Goal: Task Accomplishment & Management: Manage account settings

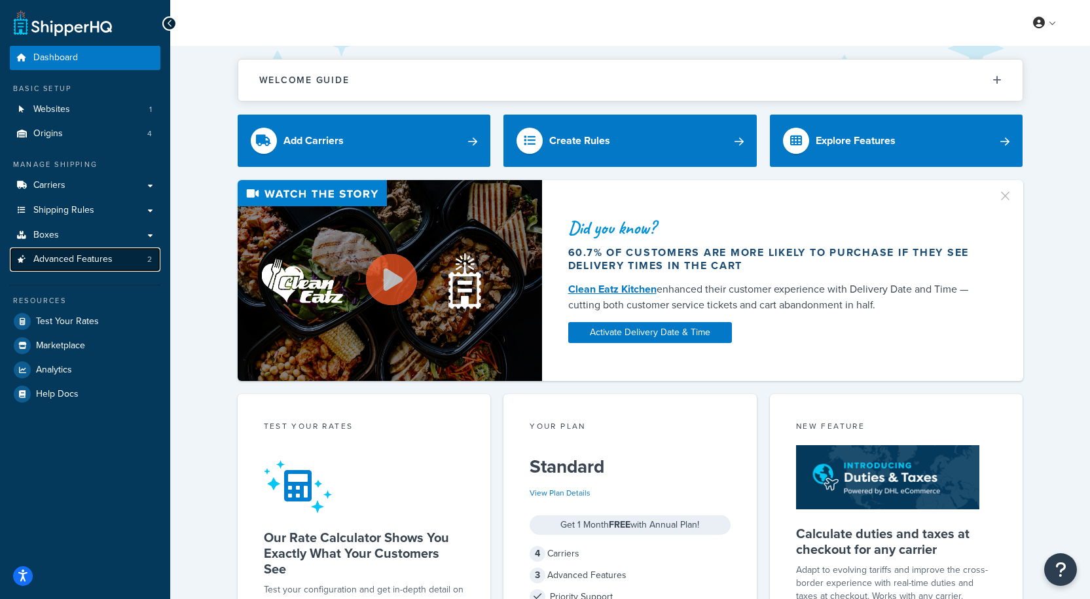
click at [87, 257] on span "Advanced Features" at bounding box center [72, 259] width 79 height 11
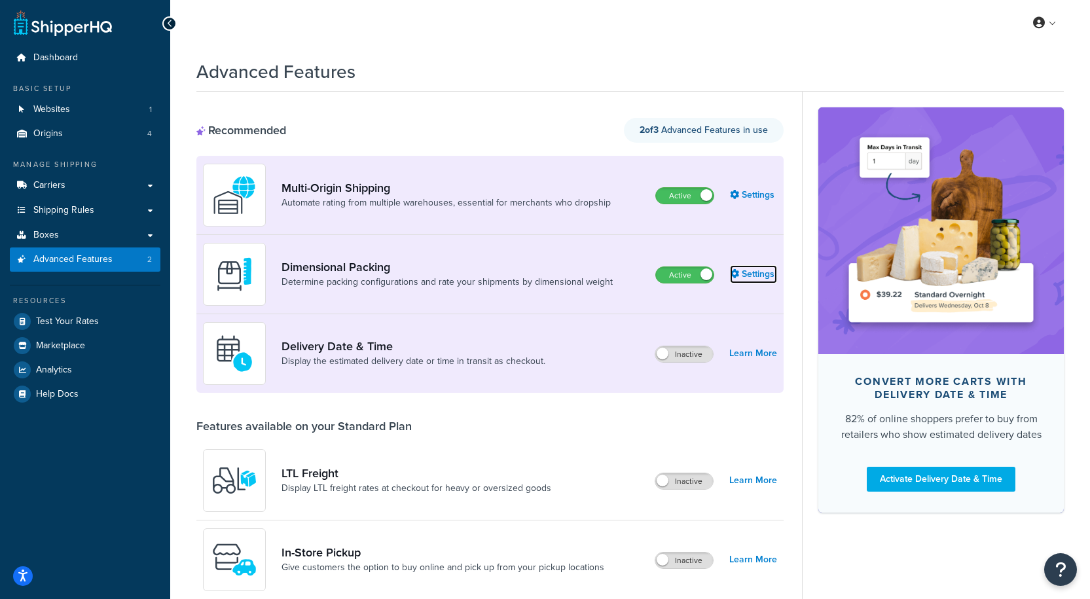
click at [755, 272] on link "Settings" at bounding box center [753, 274] width 47 height 18
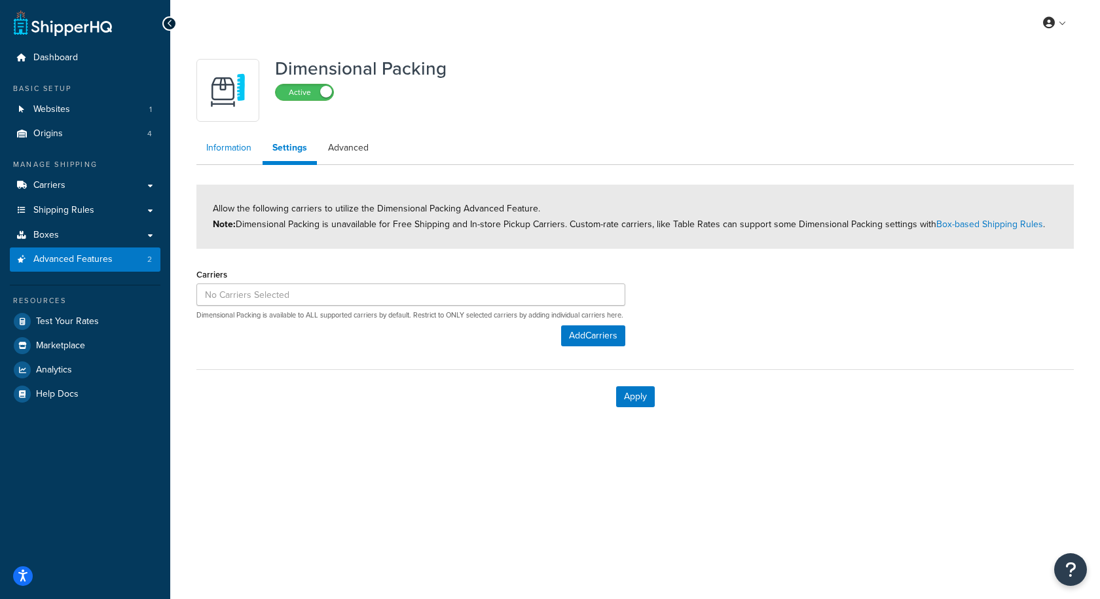
click at [232, 152] on link "Information" at bounding box center [228, 148] width 65 height 26
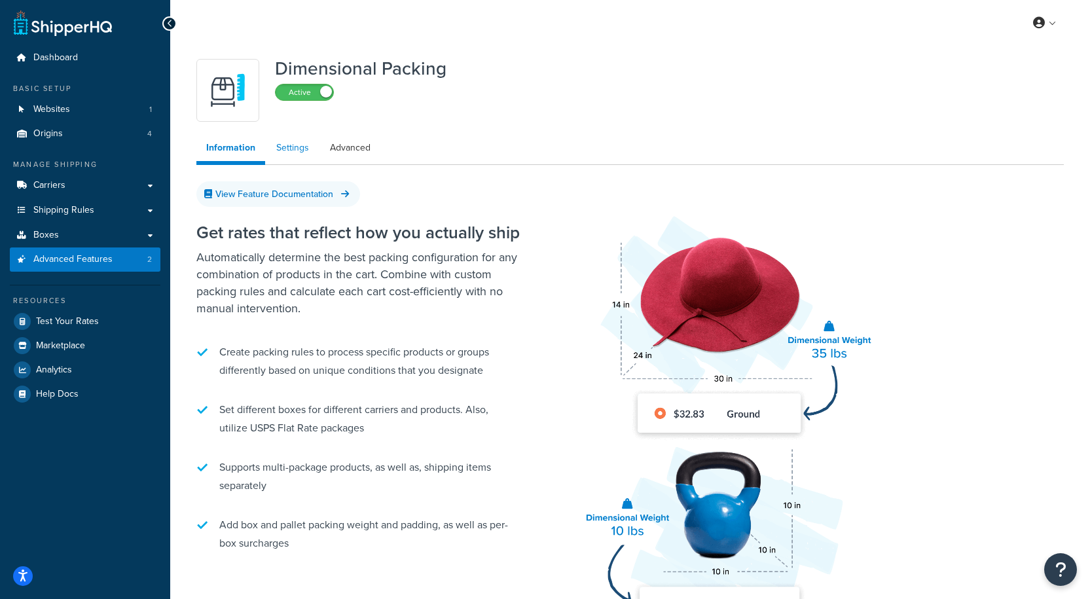
click at [294, 149] on link "Settings" at bounding box center [292, 148] width 52 height 26
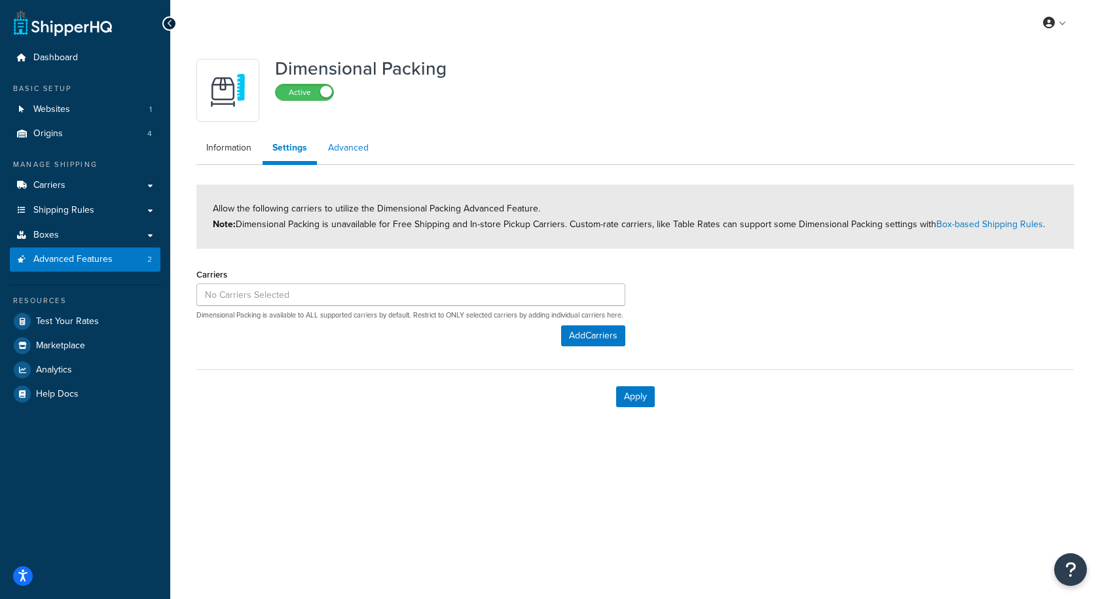
click at [345, 144] on link "Advanced" at bounding box center [348, 148] width 60 height 26
select select "false"
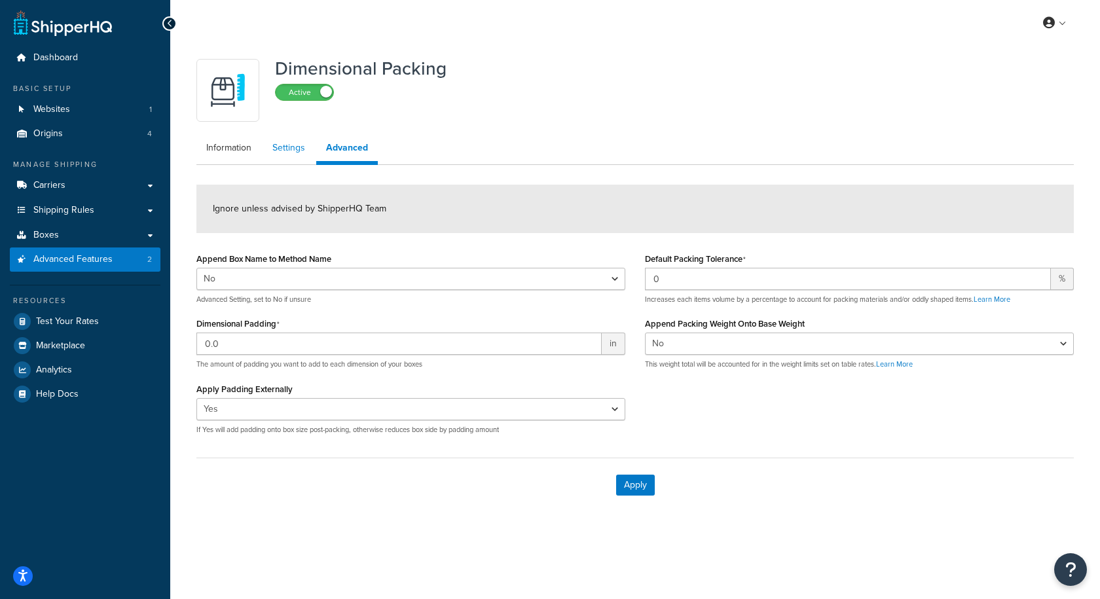
click at [287, 151] on link "Settings" at bounding box center [288, 148] width 52 height 26
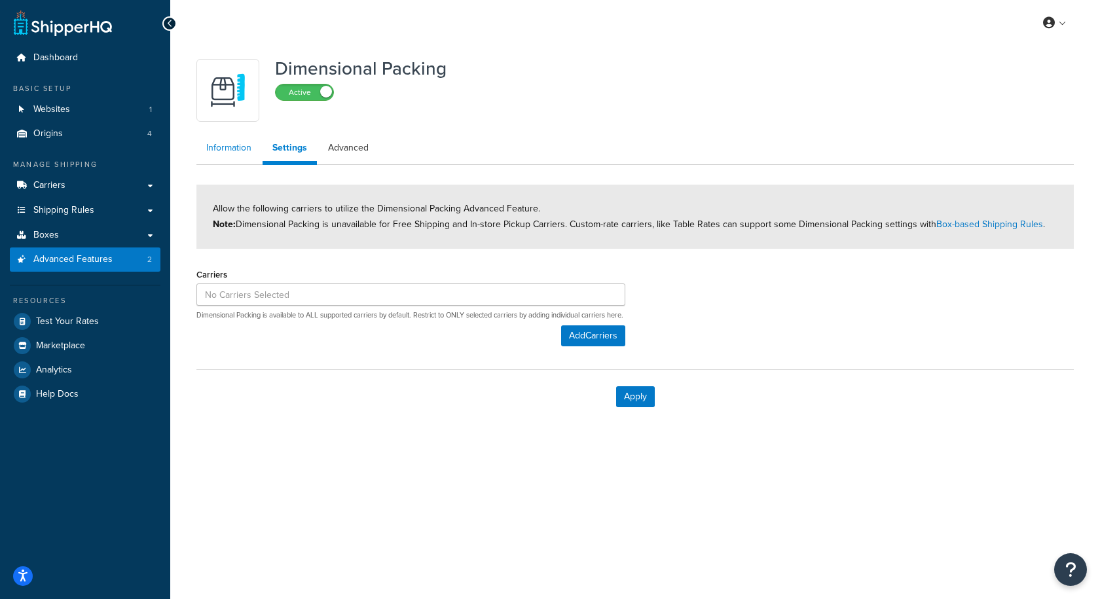
click at [231, 143] on link "Information" at bounding box center [228, 148] width 65 height 26
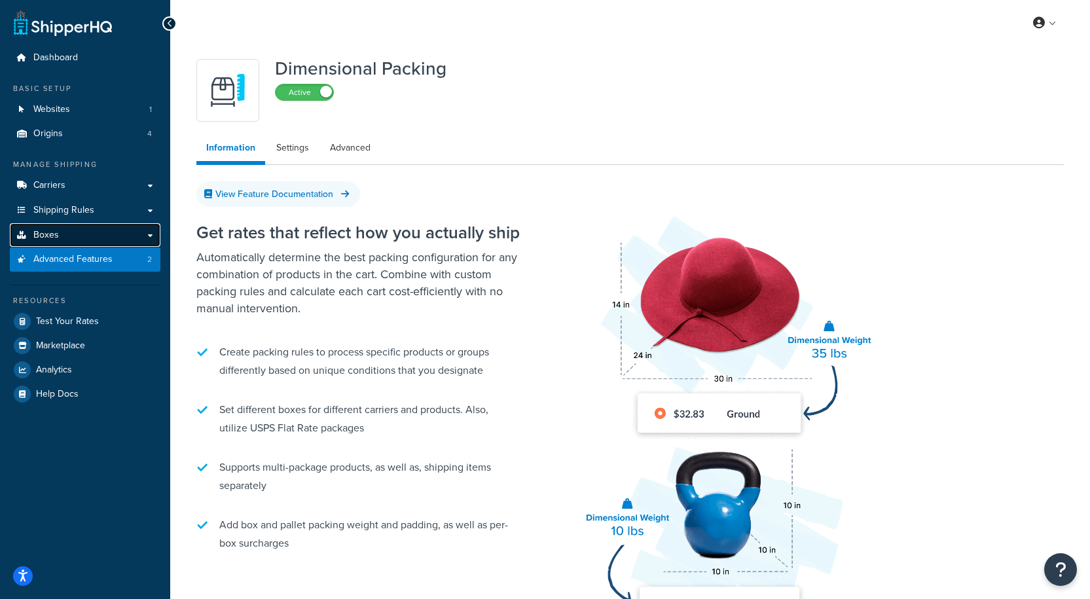
click at [94, 238] on link "Boxes" at bounding box center [85, 235] width 151 height 24
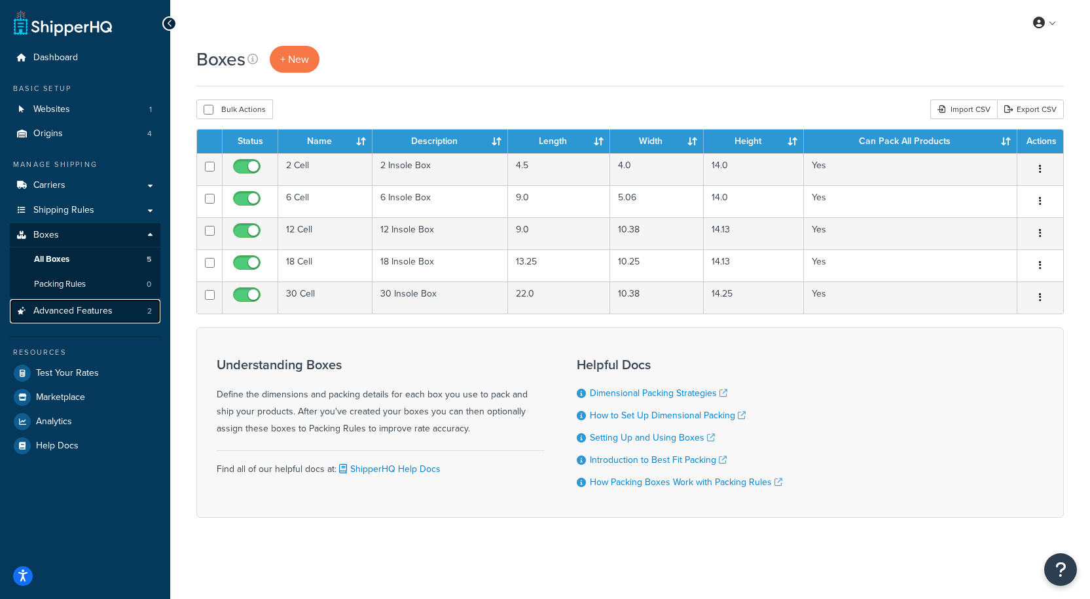
click at [84, 308] on span "Advanced Features" at bounding box center [72, 311] width 79 height 11
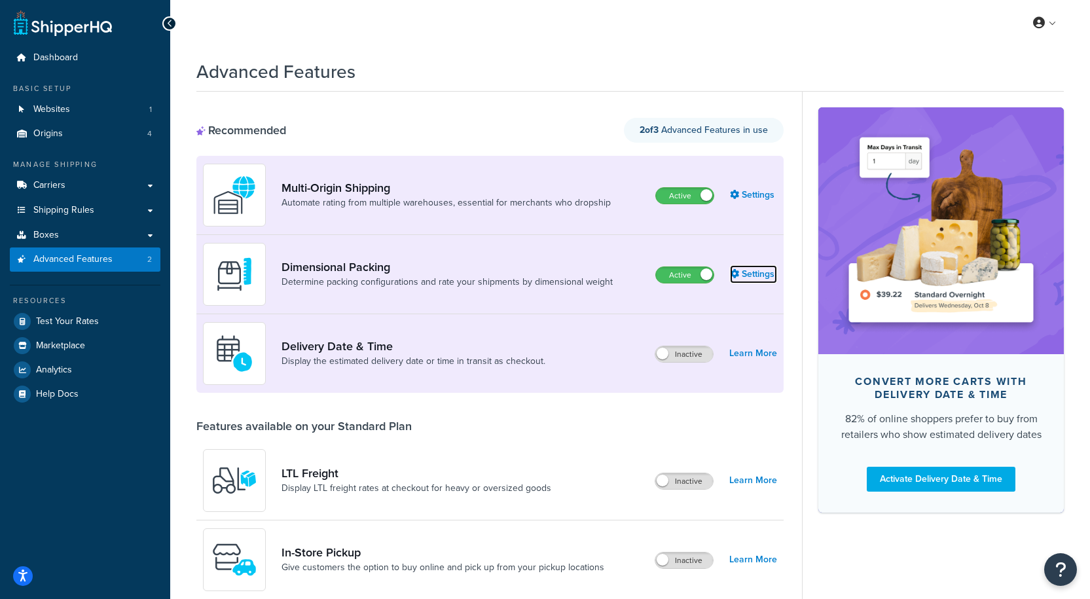
click at [767, 276] on link "Settings" at bounding box center [753, 274] width 47 height 18
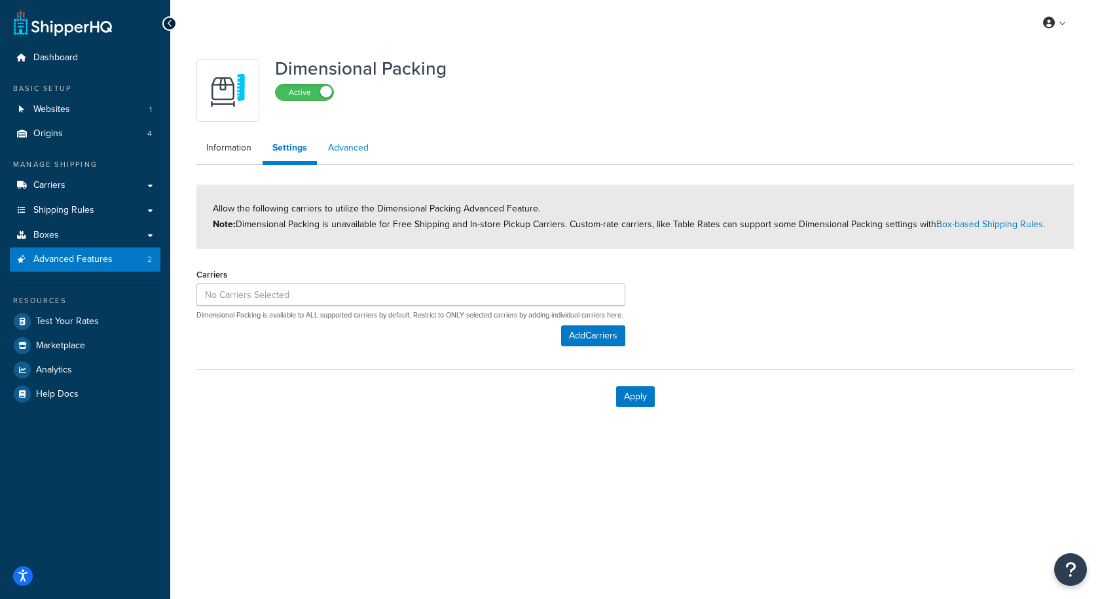
click at [331, 153] on link "Advanced" at bounding box center [348, 148] width 60 height 26
select select "false"
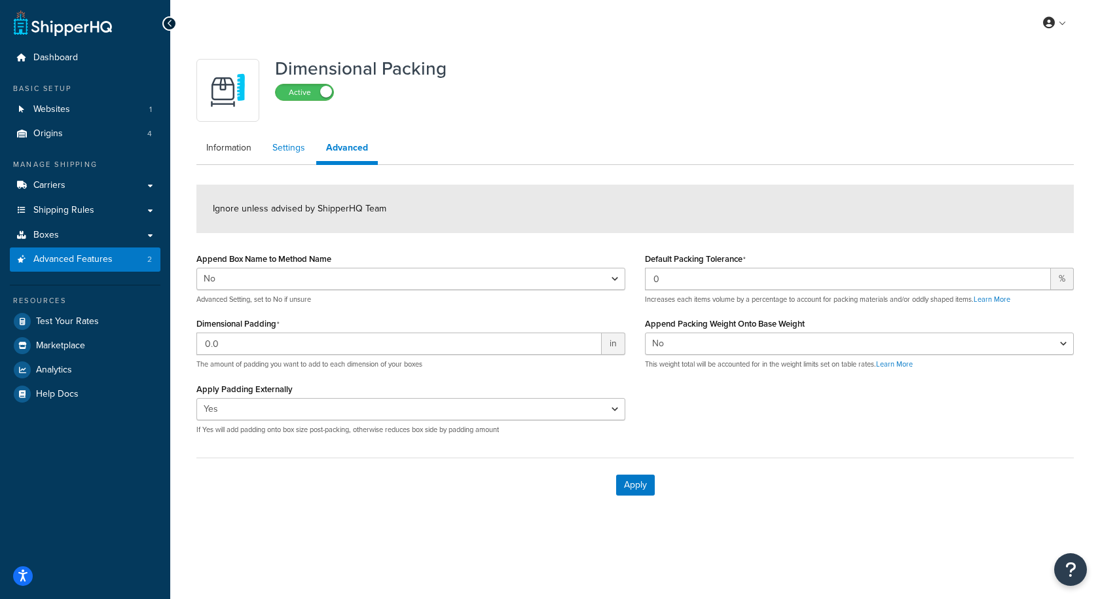
click at [285, 156] on link "Settings" at bounding box center [288, 148] width 52 height 26
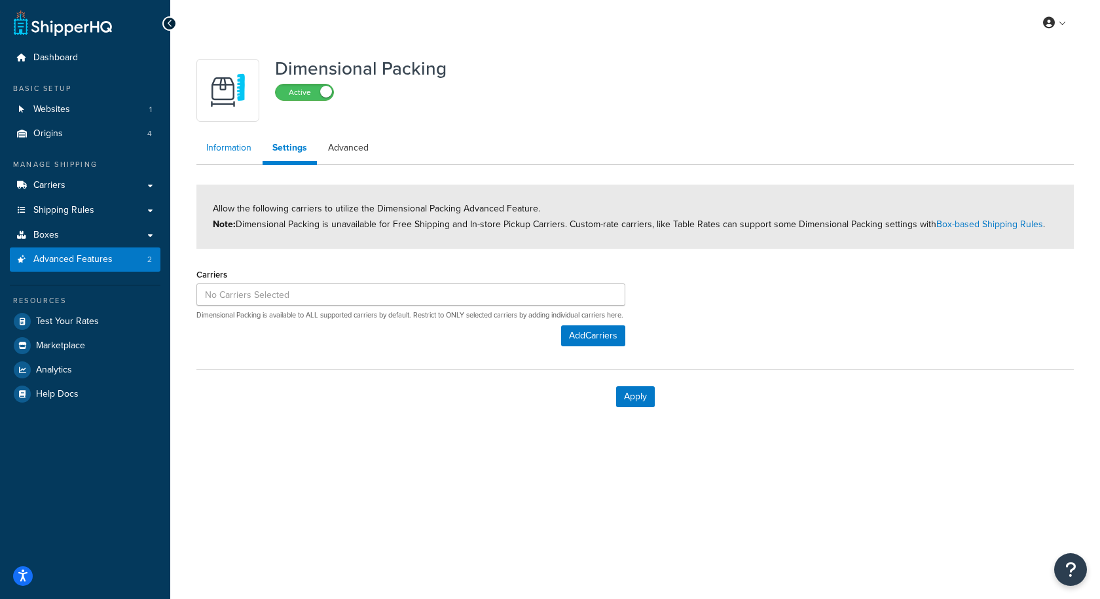
click at [211, 152] on link "Information" at bounding box center [228, 148] width 65 height 26
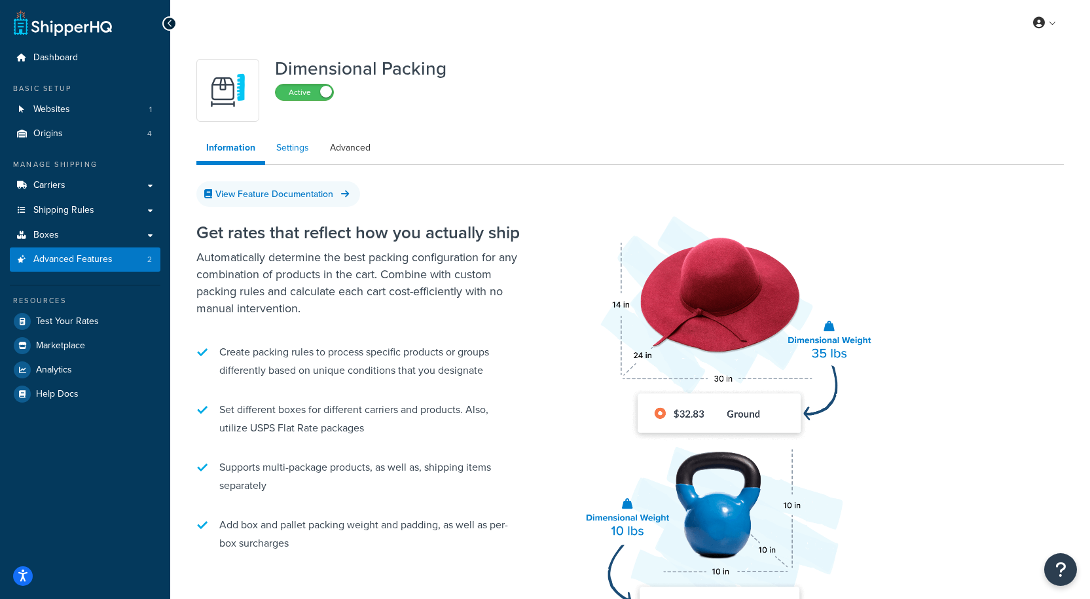
click at [291, 152] on link "Settings" at bounding box center [292, 148] width 52 height 26
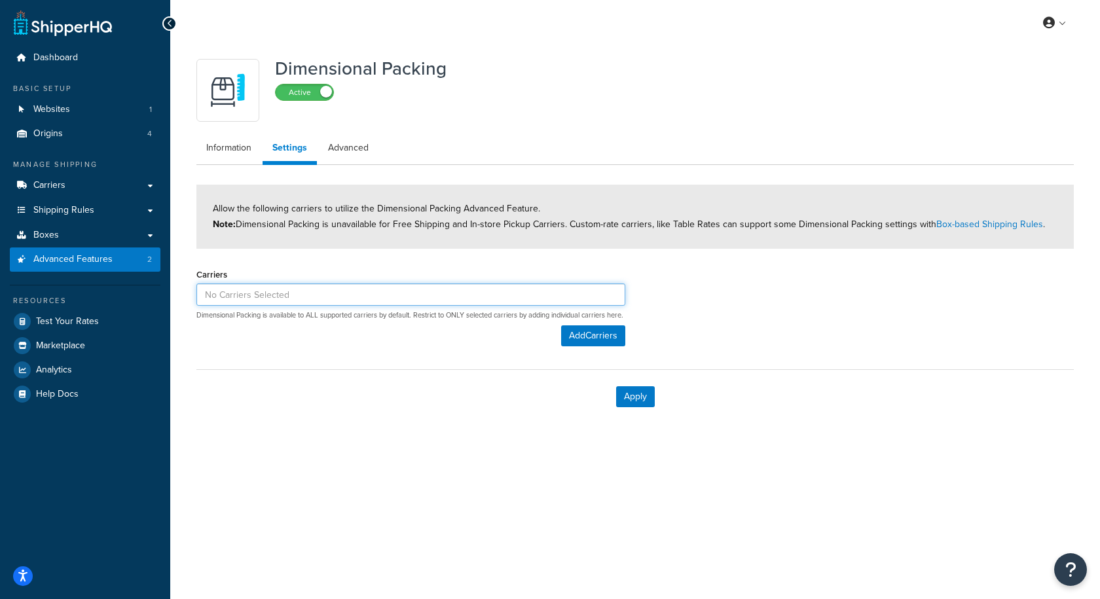
click at [328, 291] on input at bounding box center [410, 294] width 429 height 22
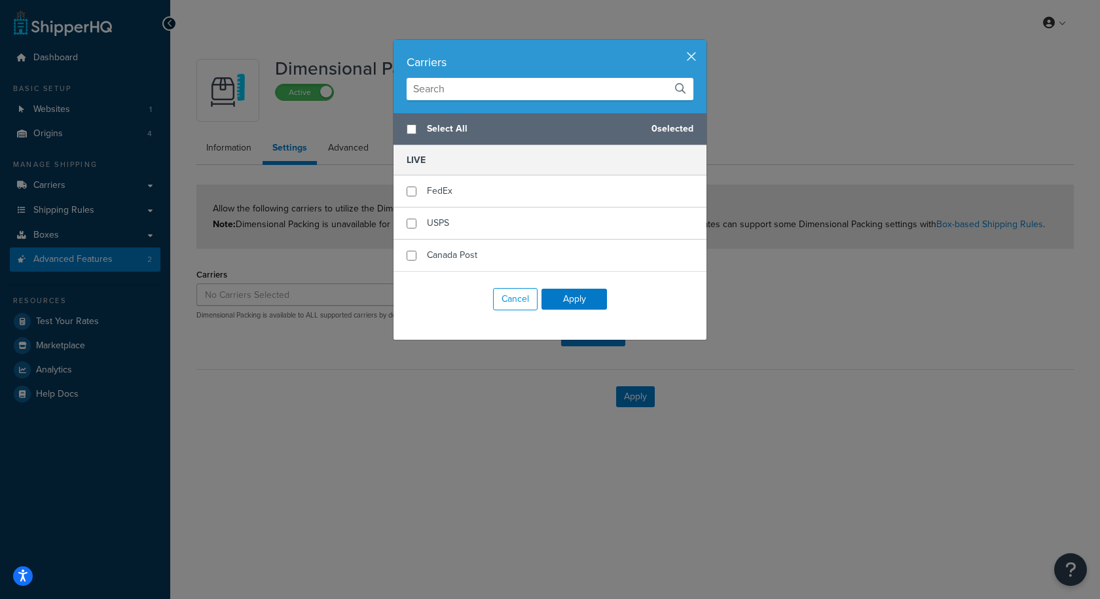
click at [703, 43] on button "button" at bounding box center [704, 41] width 3 height 3
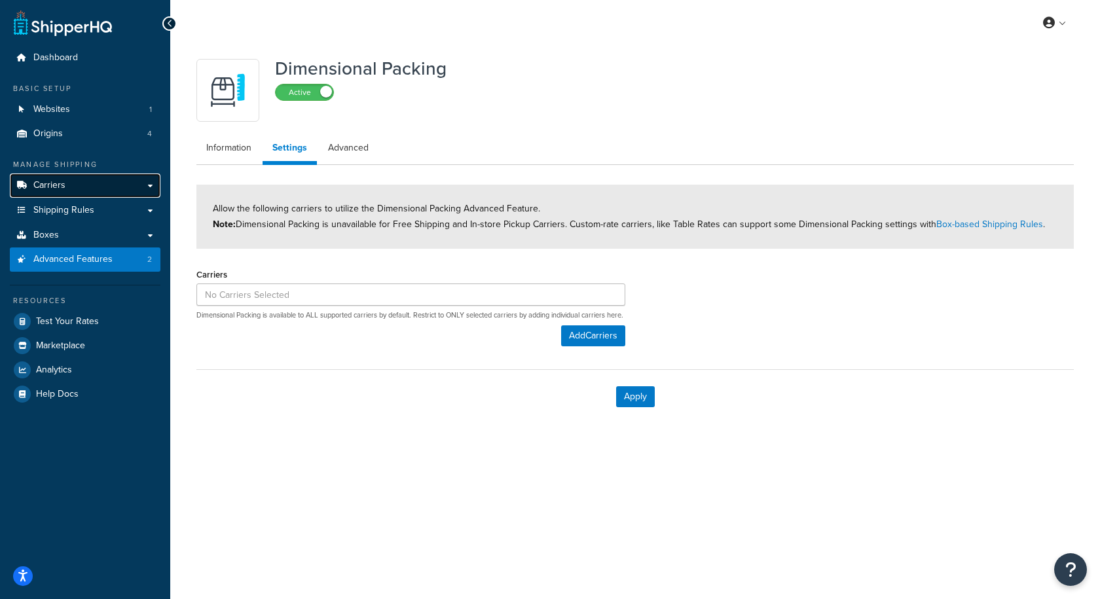
click at [87, 189] on link "Carriers" at bounding box center [85, 185] width 151 height 24
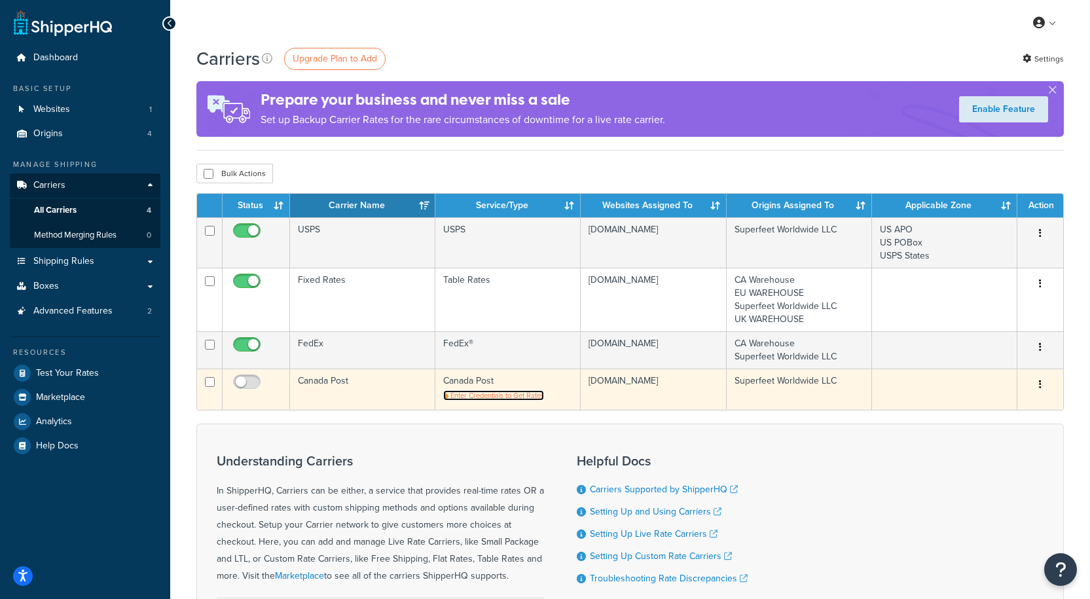
click at [471, 395] on span "Enter Credentials to Get Rates" at bounding box center [497, 395] width 94 height 10
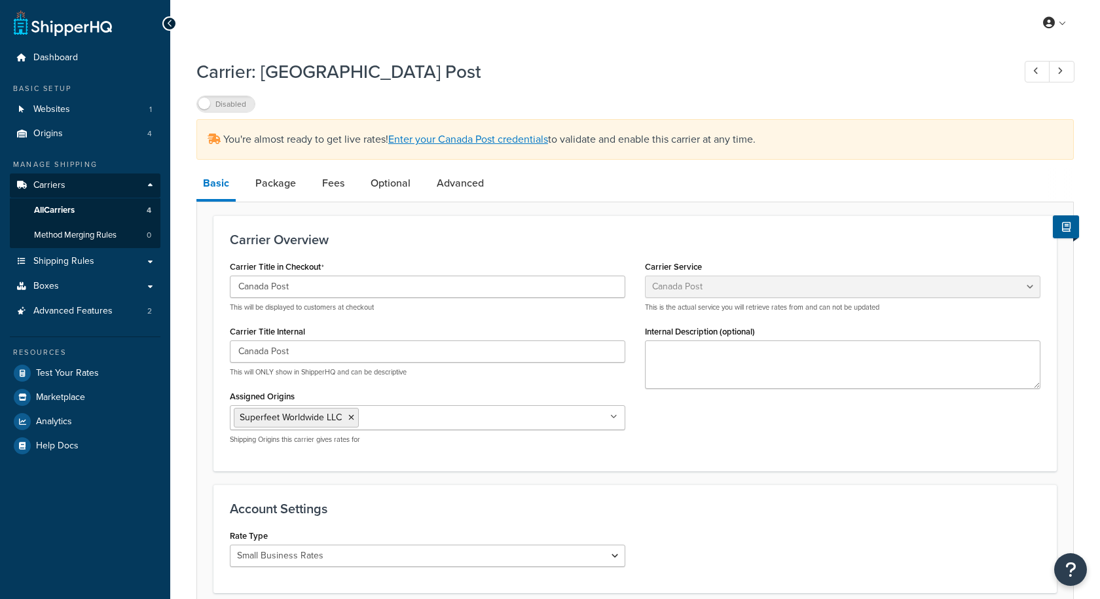
select select "canadaPost"
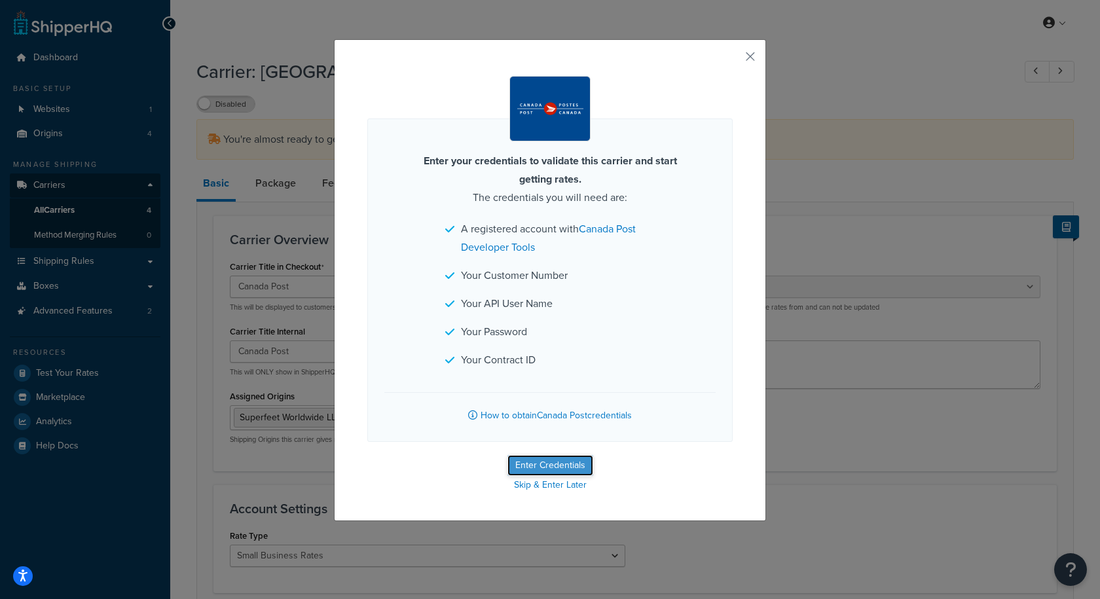
click at [564, 465] on button "Enter Credentials" at bounding box center [550, 465] width 86 height 21
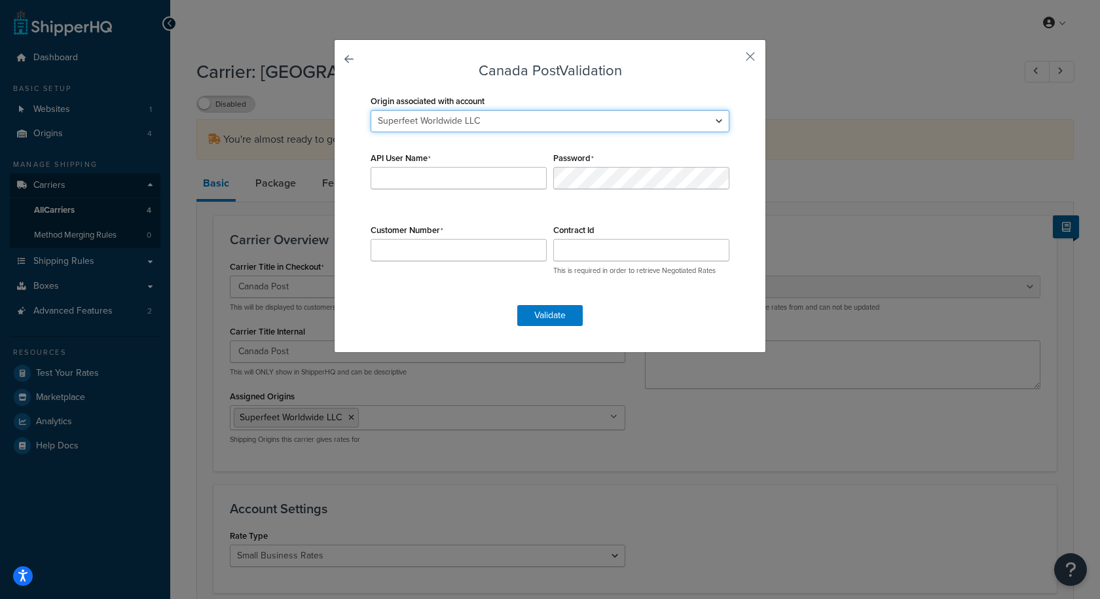
click at [659, 120] on select "CA Warehouse EU WAREHOUSE Superfeet Worldwide LLC UK WAREHOUSE" at bounding box center [549, 121] width 359 height 22
select select "169658"
click at [370, 110] on select "CA Warehouse EU WAREHOUSE Superfeet Worldwide LLC UK WAREHOUSE" at bounding box center [549, 121] width 359 height 22
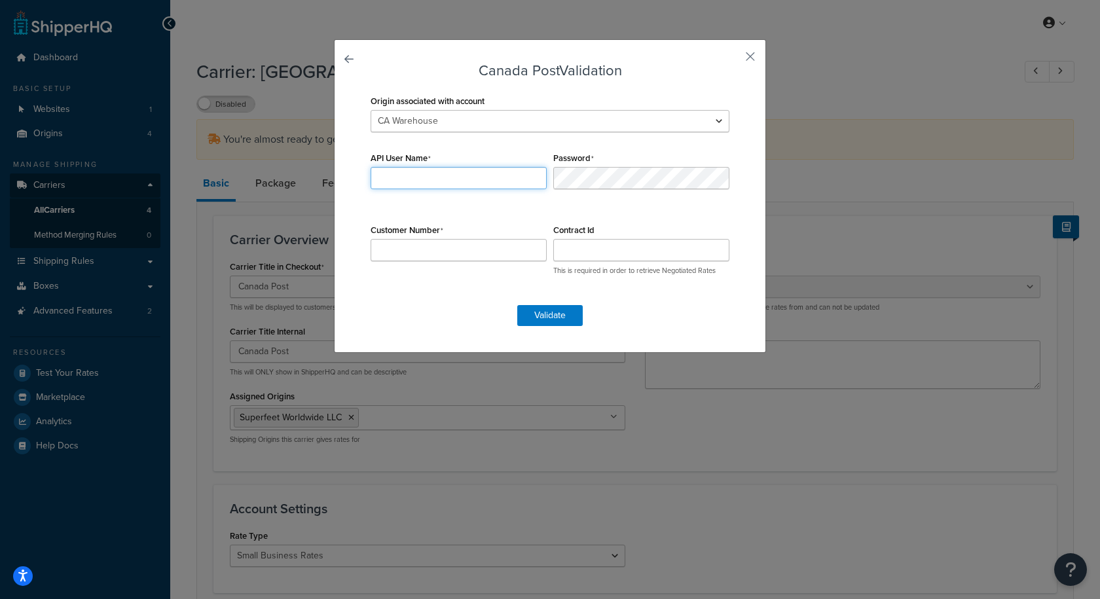
click at [449, 178] on input "API User Name" at bounding box center [458, 178] width 176 height 22
paste input "96d141abfce2eb34"
type input "96d141abfce2eb34"
click at [398, 245] on input "Customer Number" at bounding box center [458, 250] width 176 height 22
paste input "0001011582"
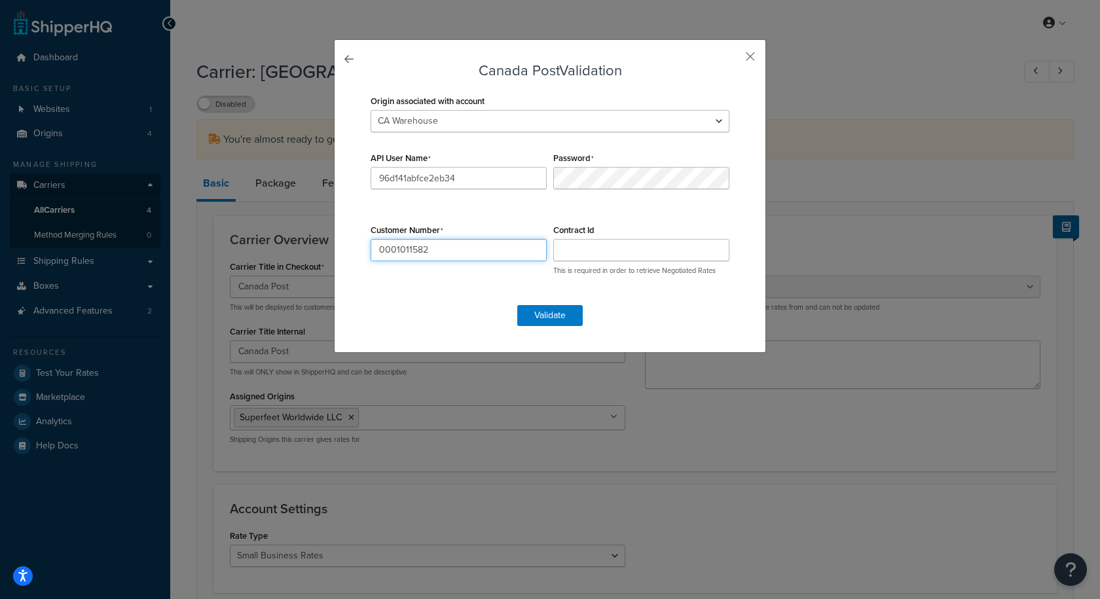
type input "0001011582"
